Goal: Task Accomplishment & Management: Use online tool/utility

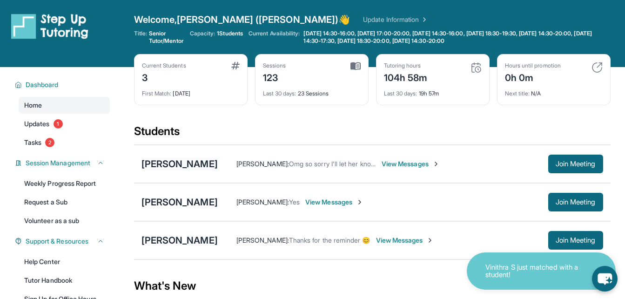
click at [189, 165] on div "[PERSON_NAME]" at bounding box center [180, 163] width 76 height 13
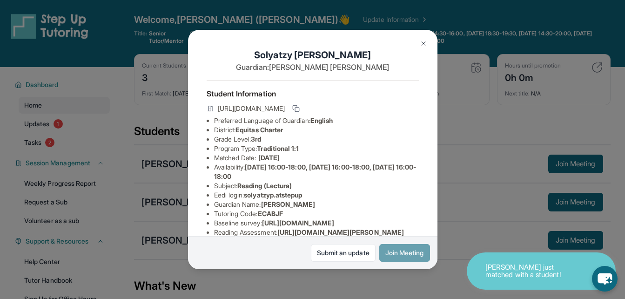
click at [393, 255] on button "Join Meeting" at bounding box center [404, 253] width 51 height 18
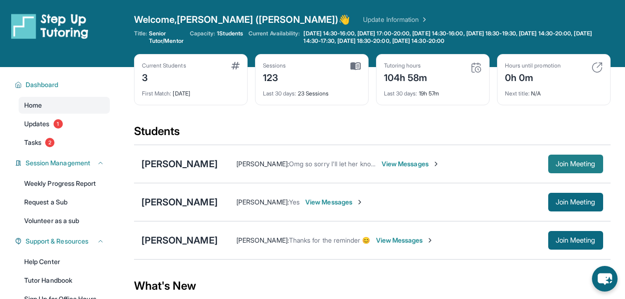
click at [567, 161] on span "Join Meeting" at bounding box center [576, 164] width 40 height 6
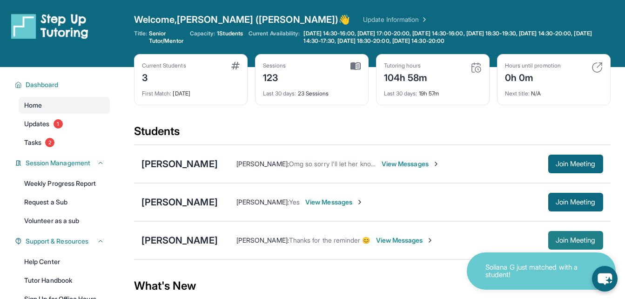
click at [572, 237] on span "Join Meeting" at bounding box center [576, 240] width 40 height 6
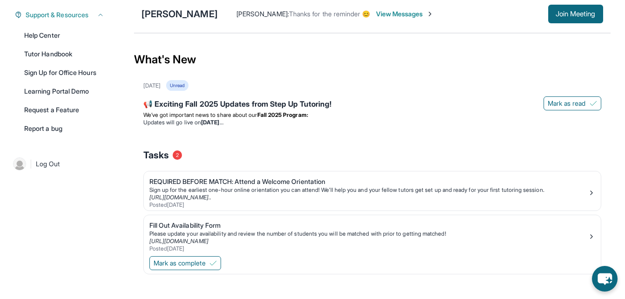
scroll to position [224, 0]
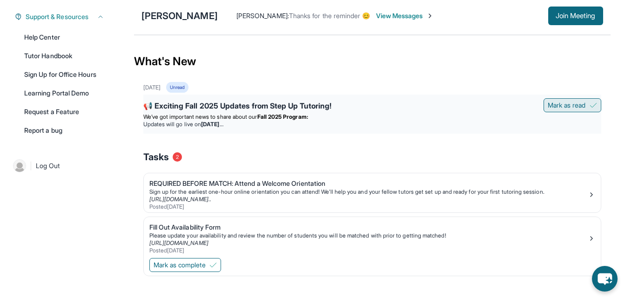
click at [580, 103] on span "Mark as read" at bounding box center [567, 105] width 38 height 9
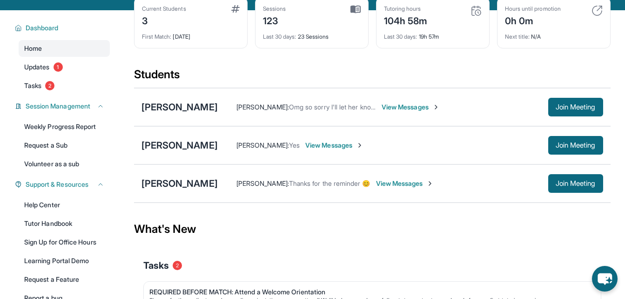
scroll to position [58, 0]
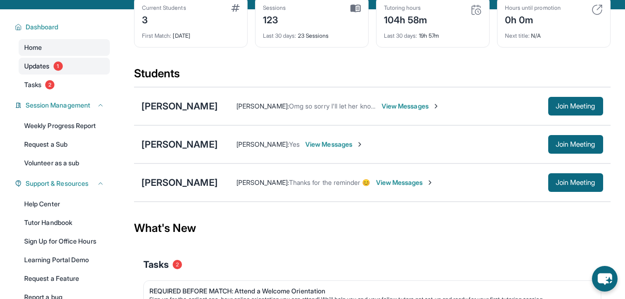
click at [31, 64] on span "Updates" at bounding box center [37, 65] width 26 height 9
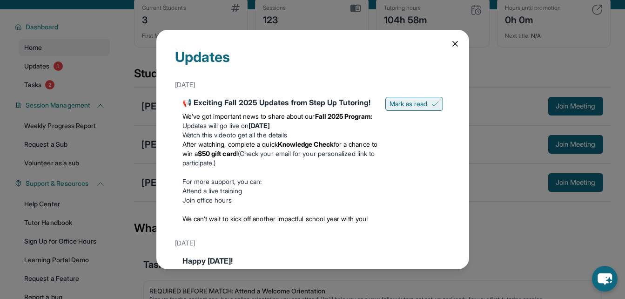
click at [432, 103] on img at bounding box center [435, 103] width 7 height 7
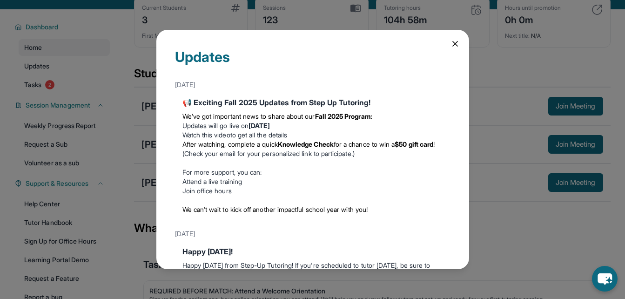
click at [453, 42] on icon at bounding box center [455, 43] width 5 height 5
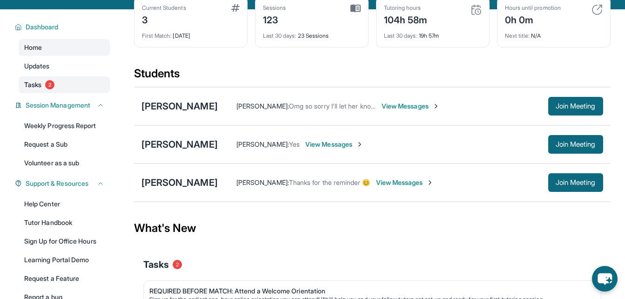
click at [37, 86] on span "Tasks" at bounding box center [32, 84] width 17 height 9
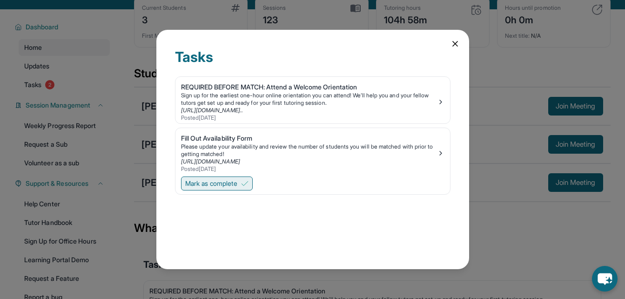
click at [237, 181] on span "Mark as complete" at bounding box center [211, 183] width 52 height 9
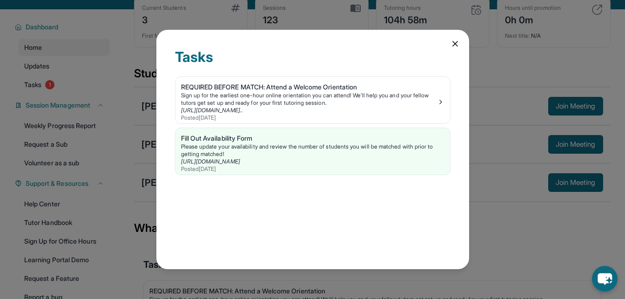
click at [459, 43] on icon at bounding box center [455, 43] width 9 height 9
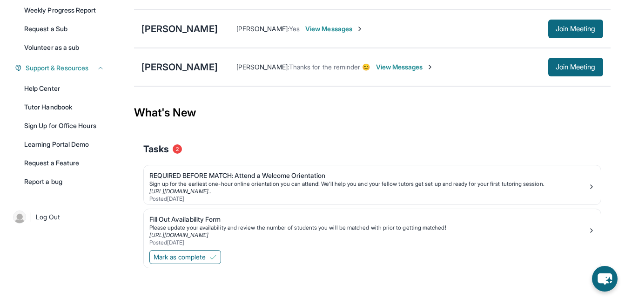
scroll to position [178, 0]
